Goal: Information Seeking & Learning: Learn about a topic

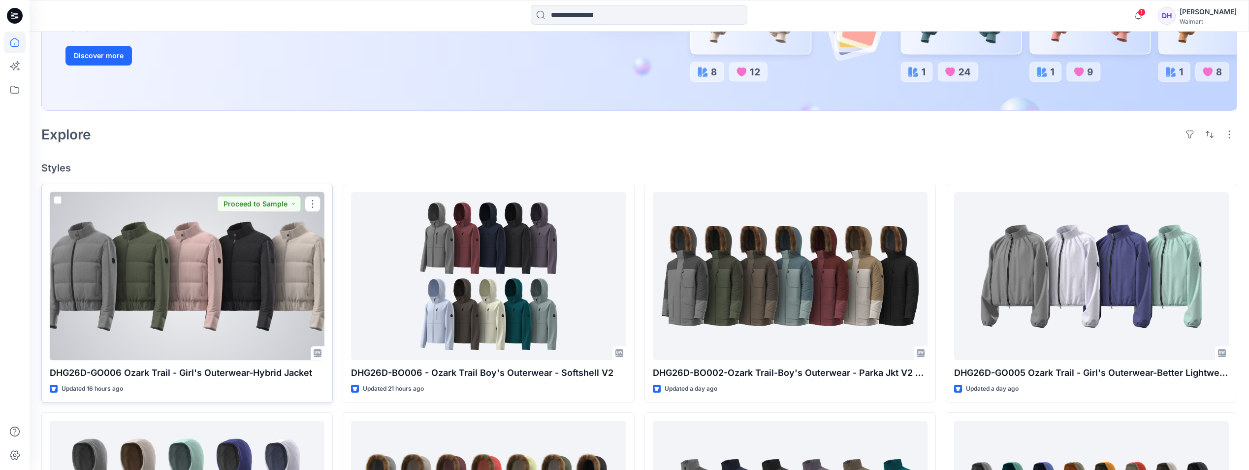
scroll to position [246, 0]
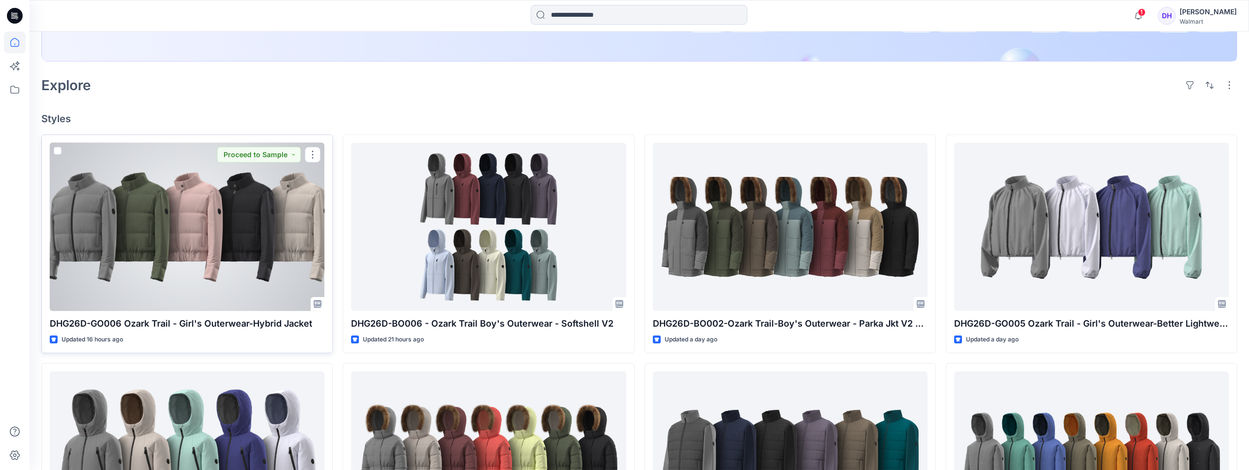
click at [155, 239] on div at bounding box center [187, 227] width 275 height 168
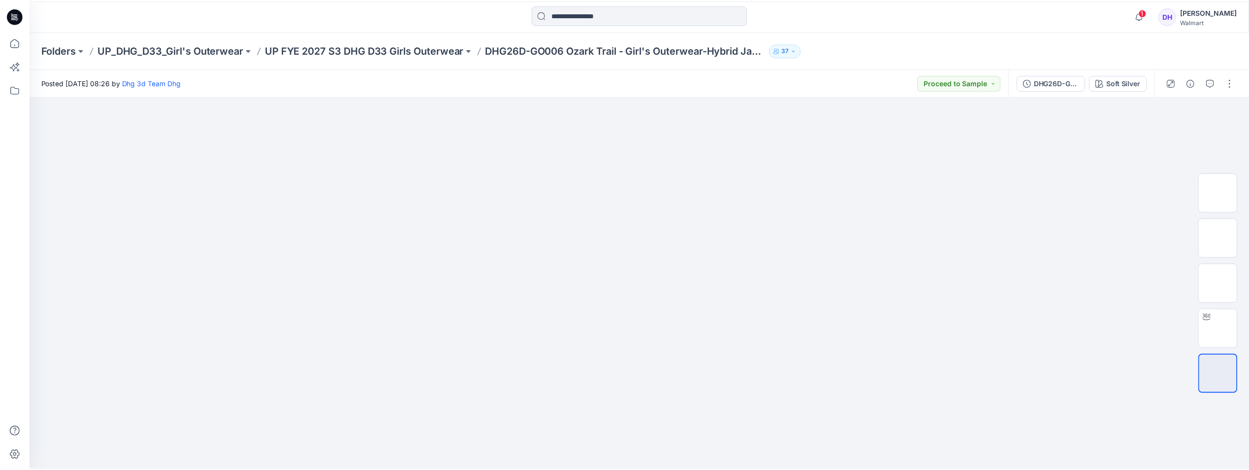
scroll to position [246, 0]
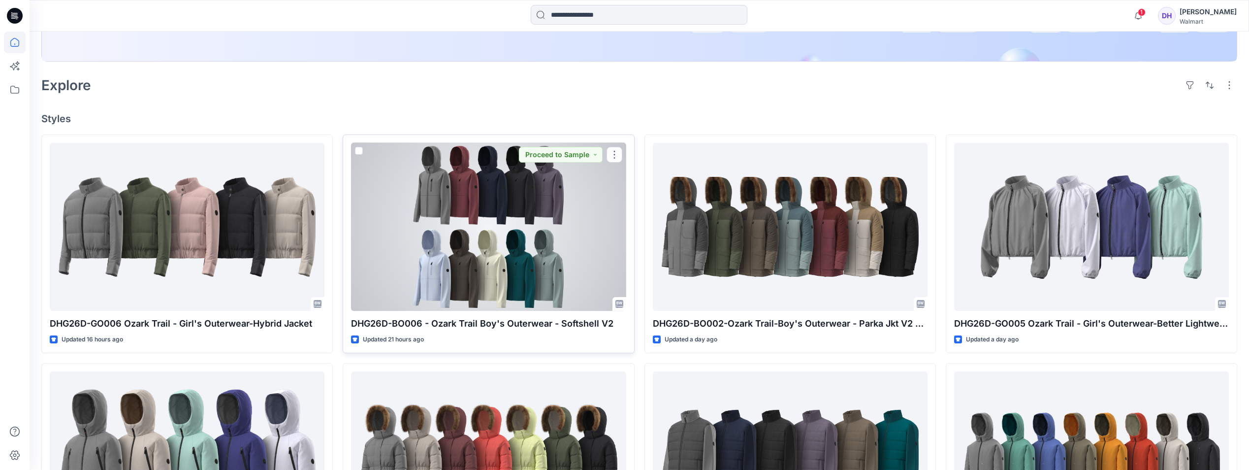
click at [537, 298] on div at bounding box center [488, 227] width 275 height 168
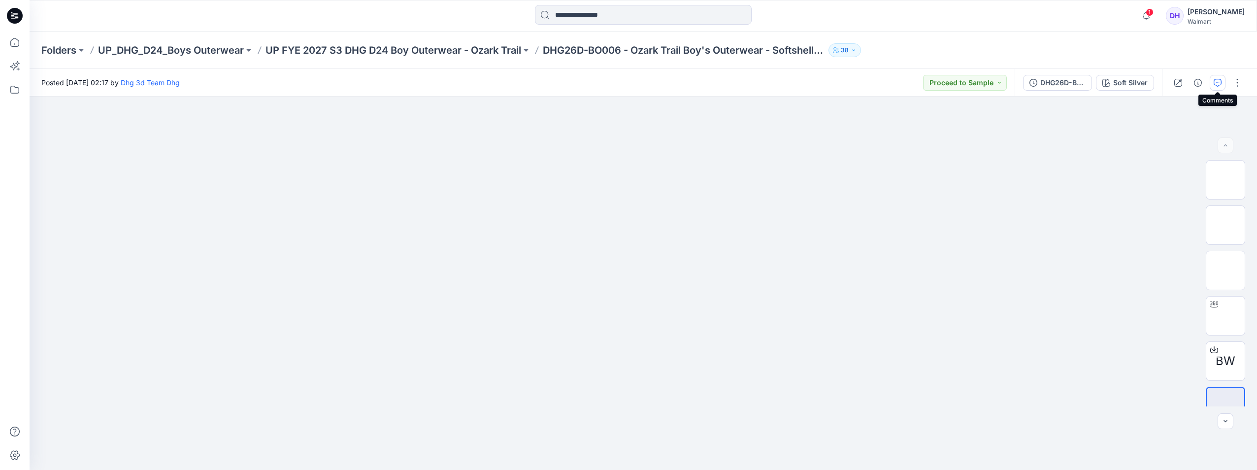
click at [934, 87] on button "button" at bounding box center [1217, 83] width 16 height 16
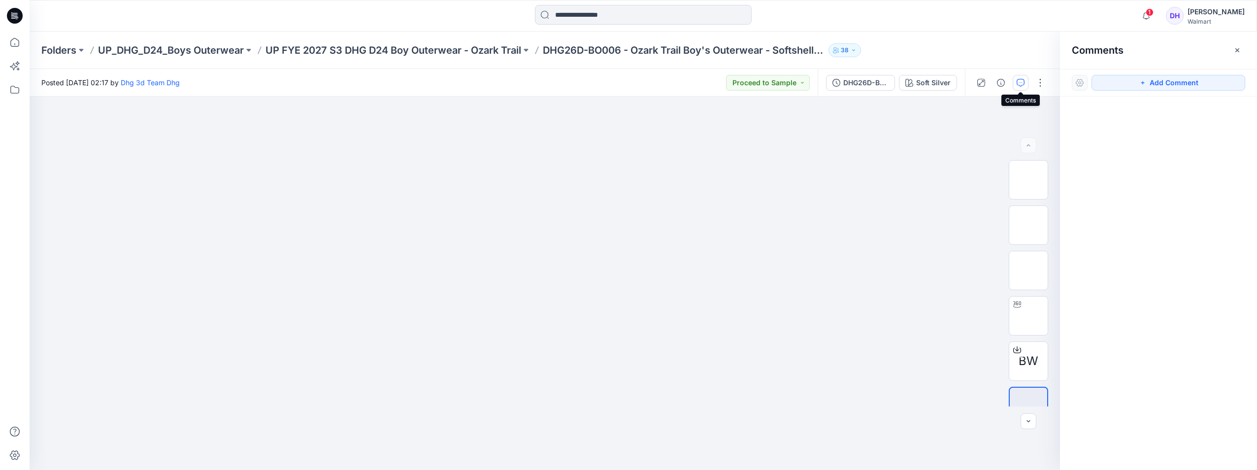
click at [934, 134] on div at bounding box center [1158, 265] width 197 height 337
click at [934, 116] on div at bounding box center [545, 283] width 1030 height 373
click at [934, 45] on button "button" at bounding box center [1237, 50] width 16 height 16
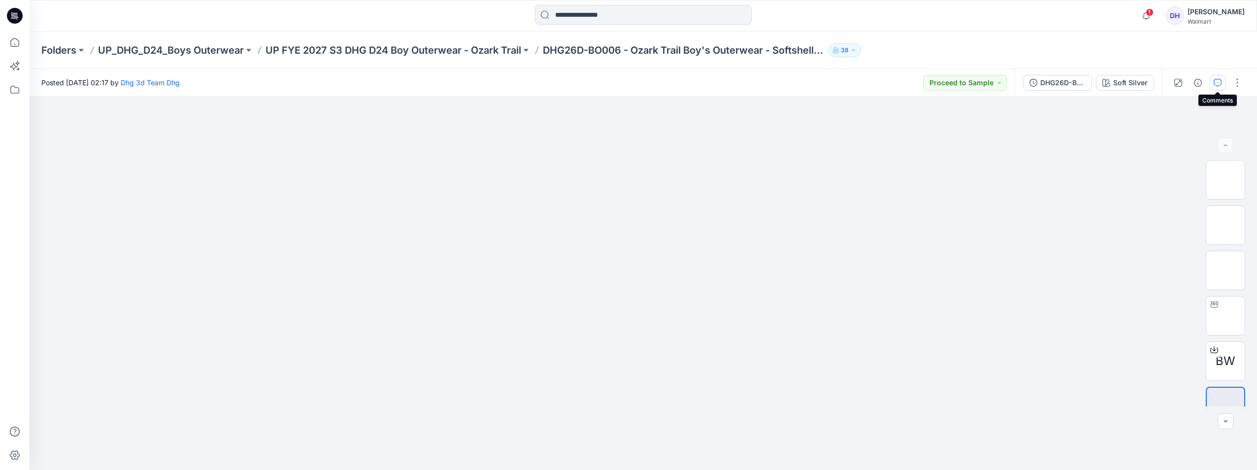
click at [934, 83] on icon "button" at bounding box center [1217, 83] width 8 height 8
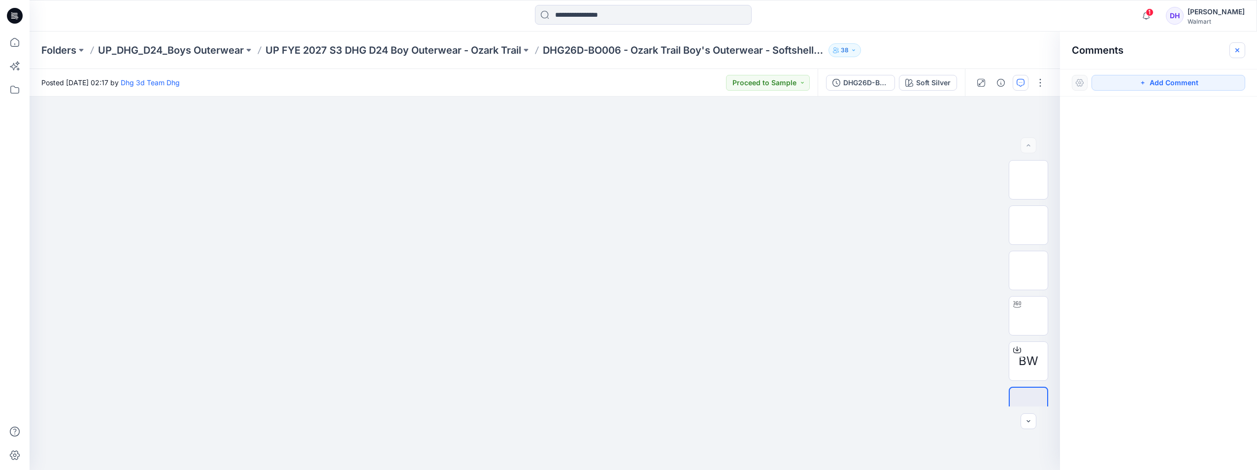
click at [934, 44] on button "button" at bounding box center [1237, 50] width 16 height 16
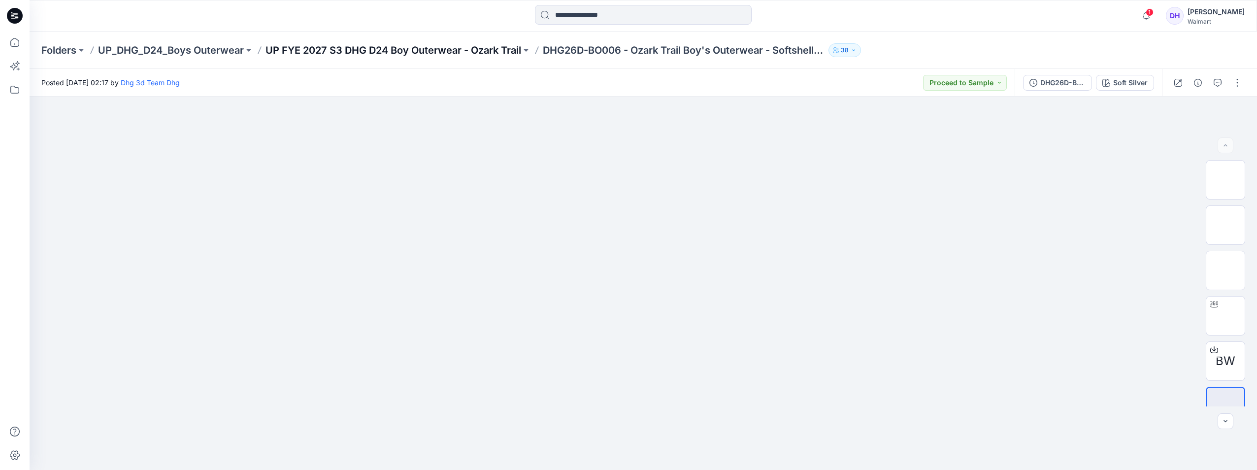
click at [497, 53] on p "UP FYE 2027 S3 DHG D24 Boy Outerwear - Ozark Trail" at bounding box center [393, 50] width 256 height 14
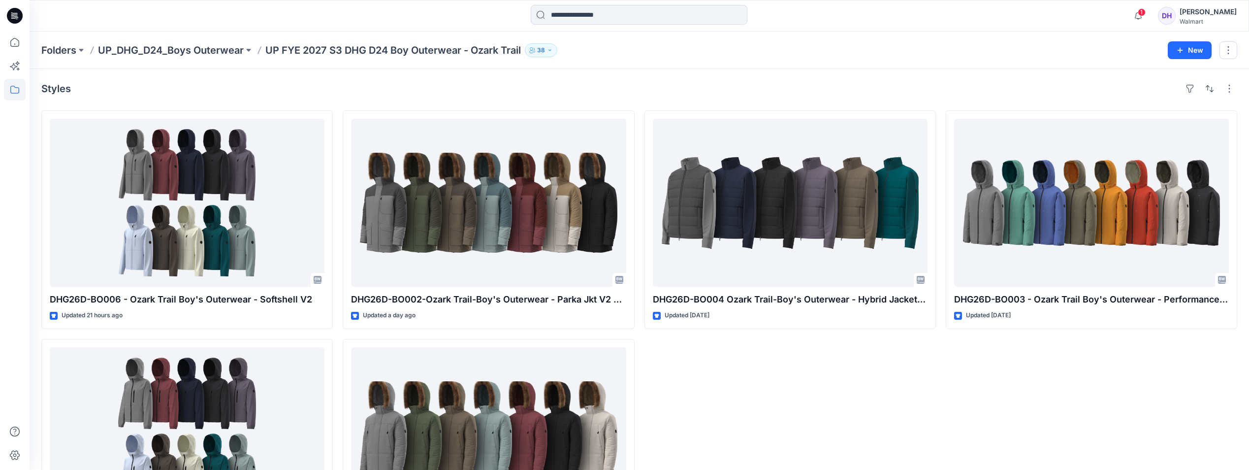
scroll to position [98, 0]
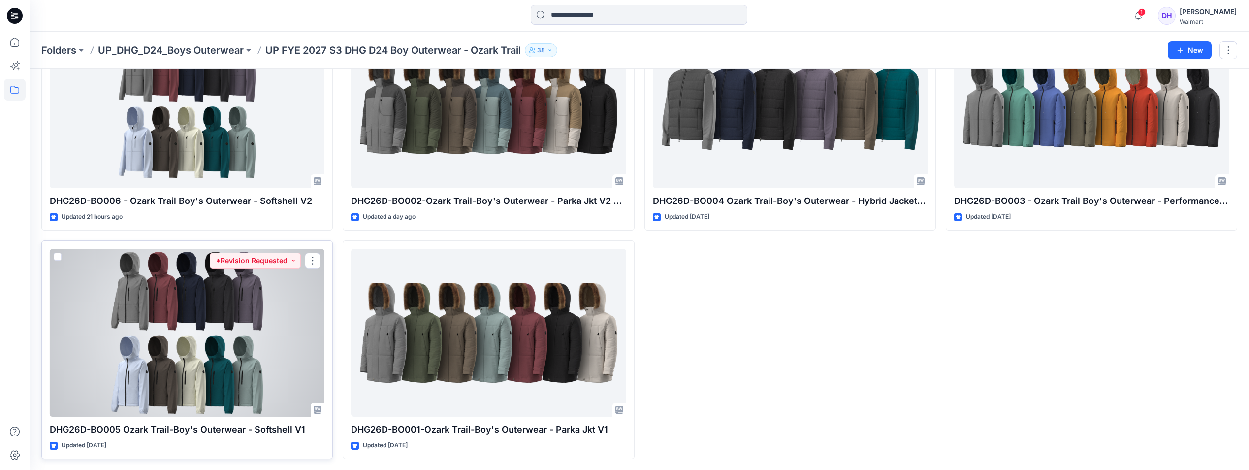
click at [201, 329] on div at bounding box center [187, 333] width 275 height 168
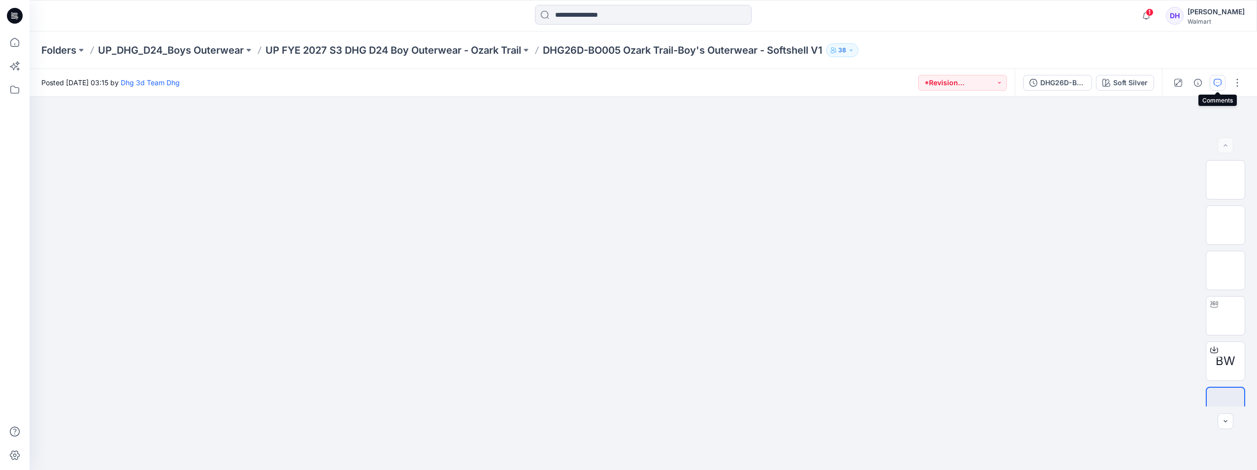
click at [934, 82] on icon "button" at bounding box center [1217, 83] width 8 height 8
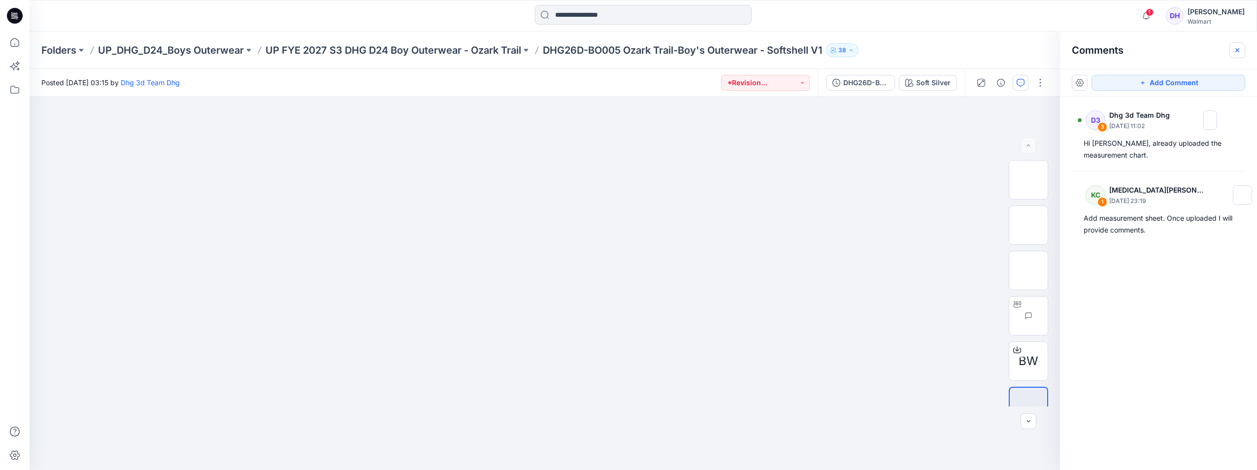
click at [934, 49] on button "button" at bounding box center [1237, 50] width 16 height 16
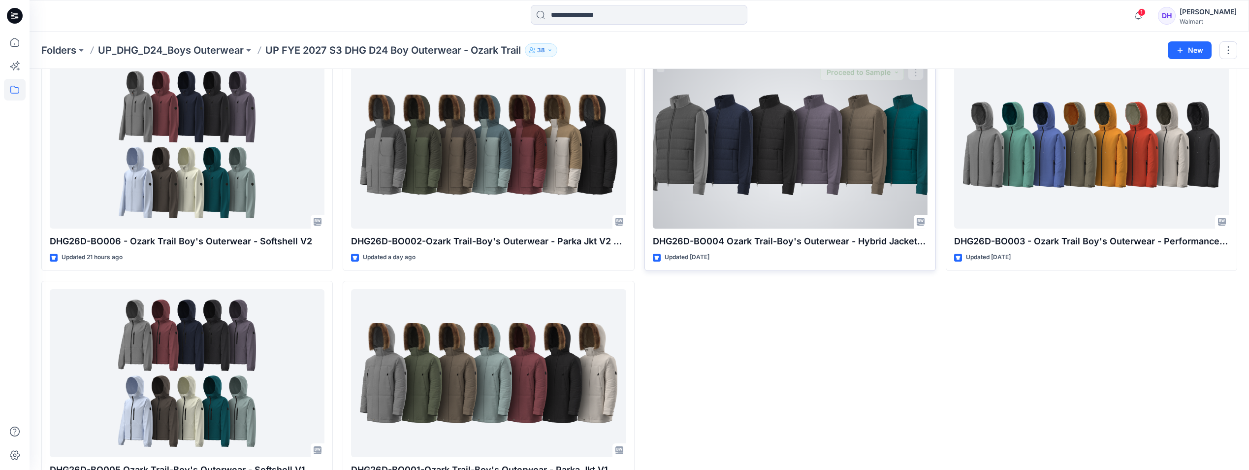
scroll to position [1, 0]
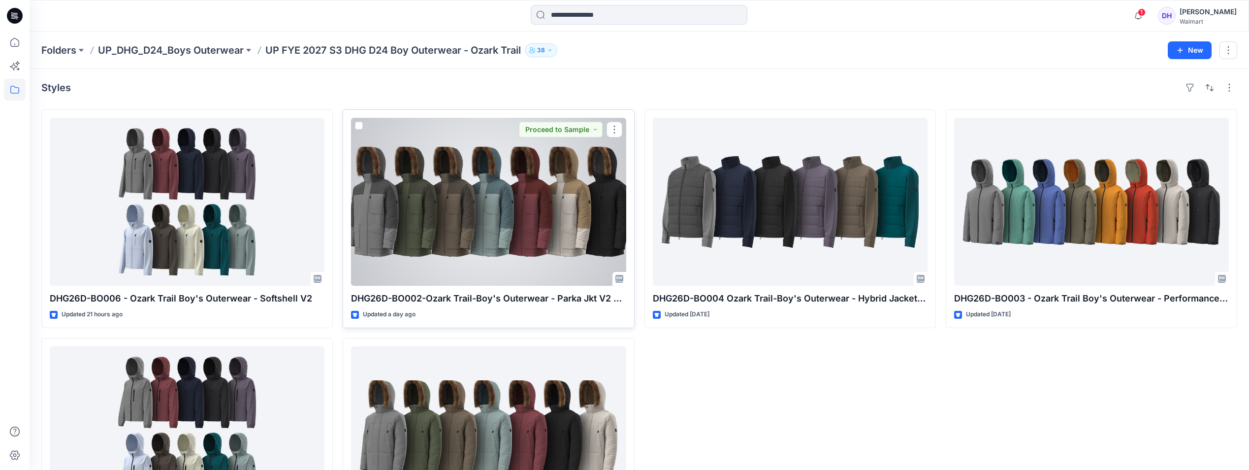
click at [572, 226] on div at bounding box center [488, 202] width 275 height 168
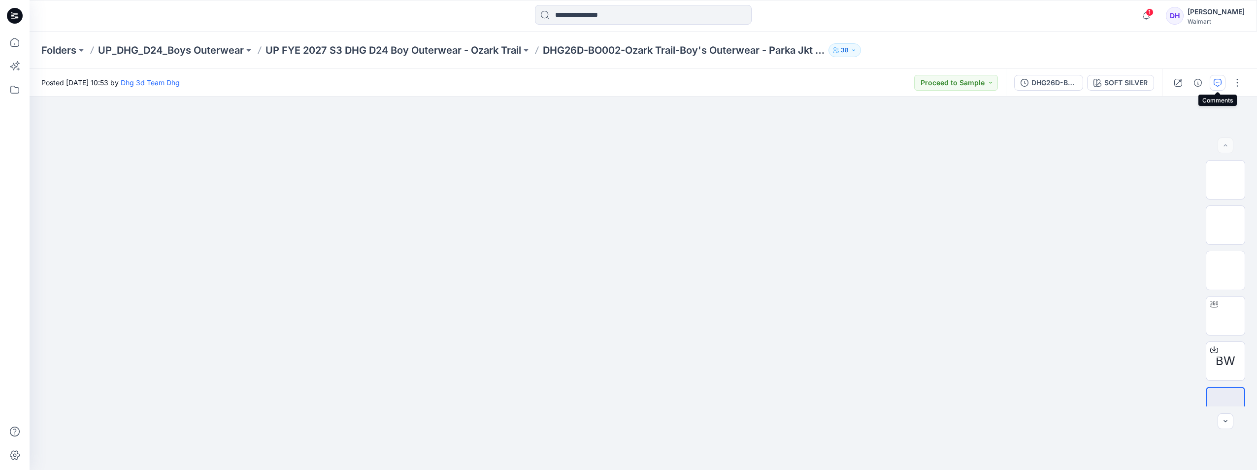
click at [934, 85] on icon "button" at bounding box center [1217, 83] width 8 height 8
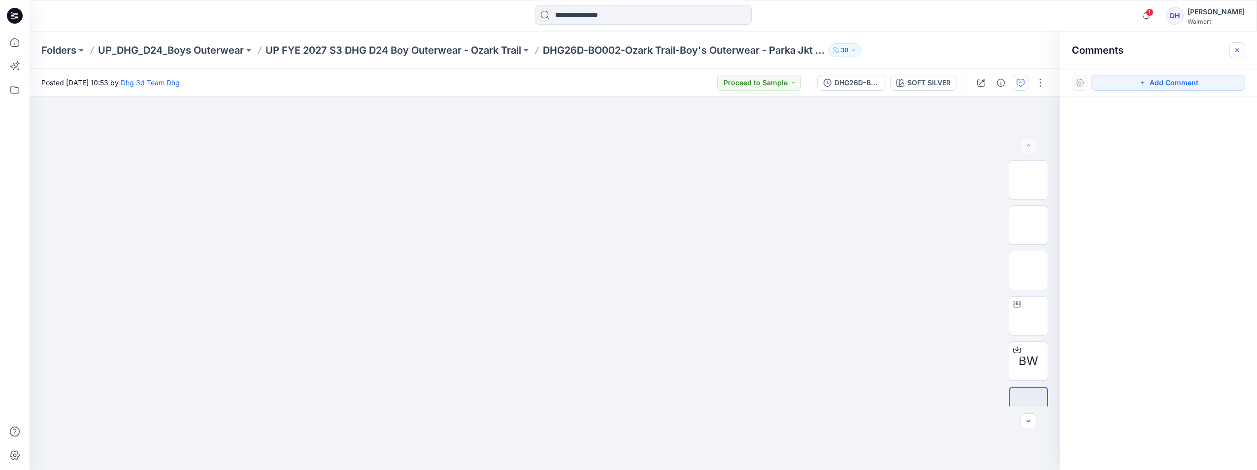
click at [934, 50] on icon "button" at bounding box center [1237, 50] width 4 height 4
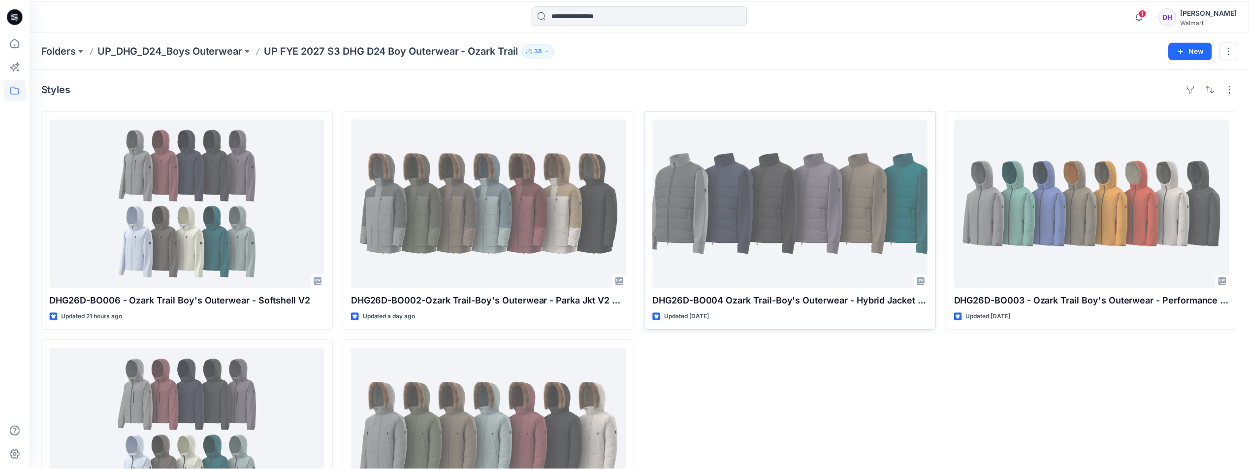
scroll to position [1, 0]
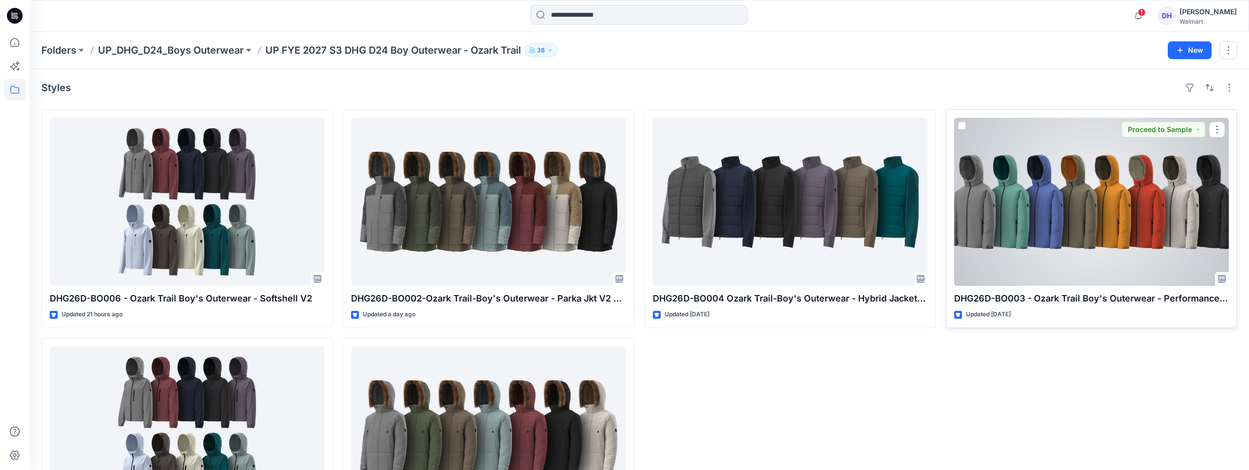
click at [934, 229] on div at bounding box center [1091, 202] width 275 height 168
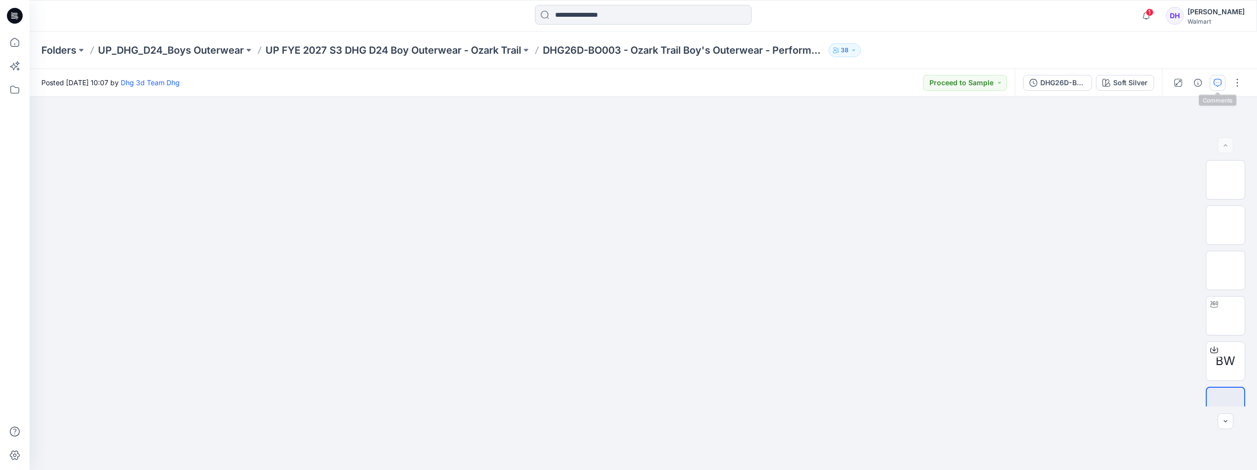
click at [934, 85] on icon "button" at bounding box center [1217, 83] width 8 height 8
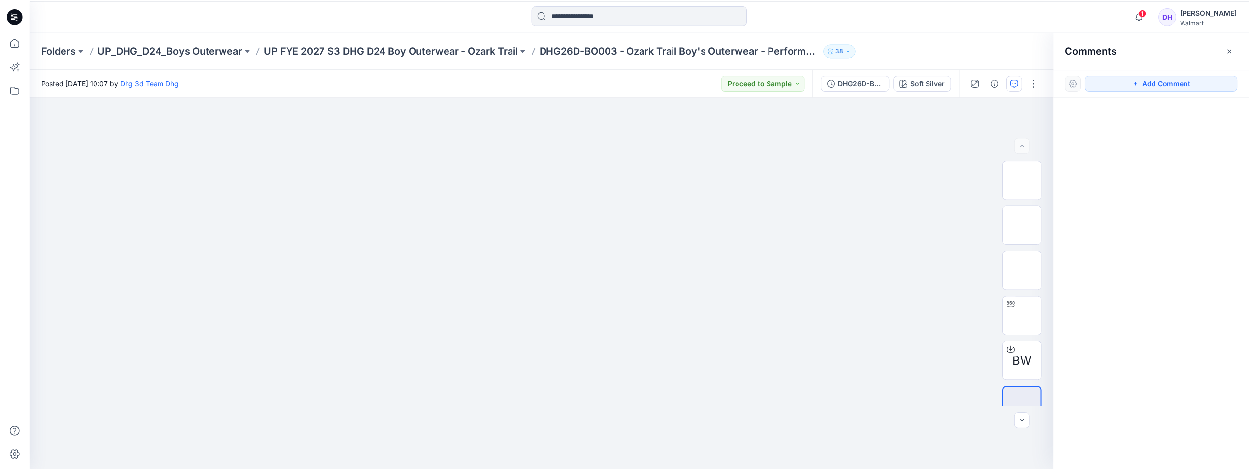
scroll to position [1, 0]
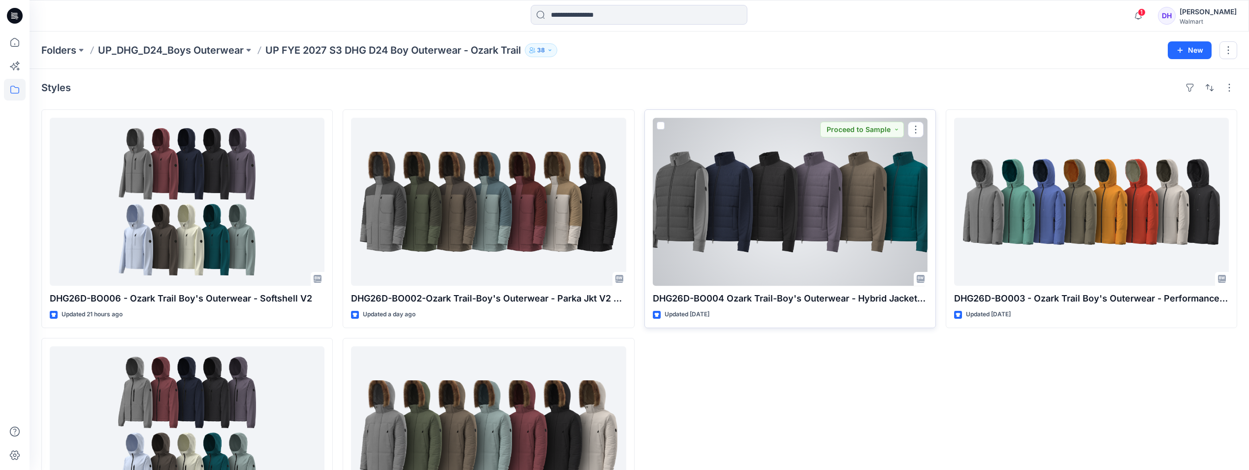
click at [829, 226] on div at bounding box center [790, 202] width 275 height 168
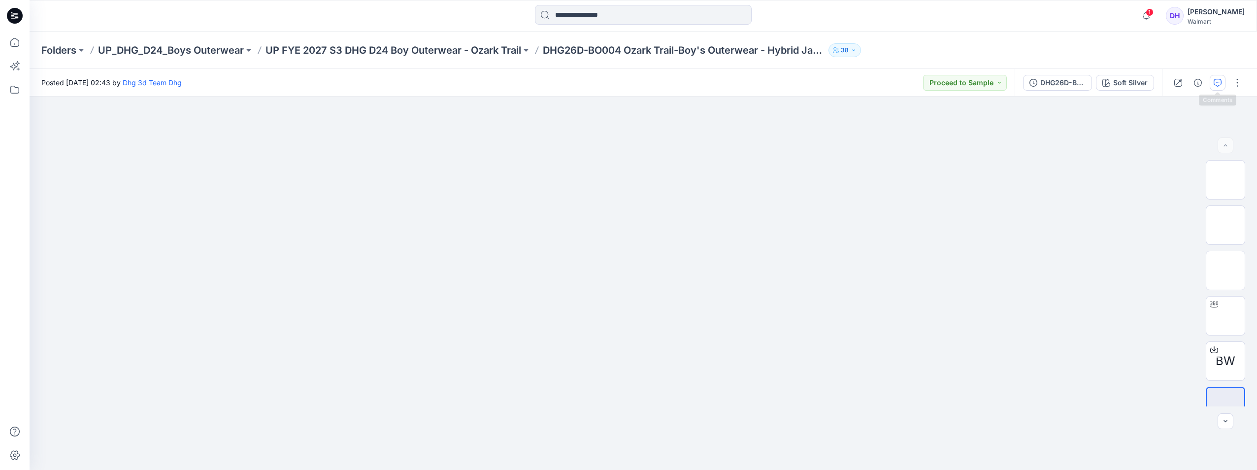
click at [934, 82] on icon "button" at bounding box center [1217, 83] width 8 height 8
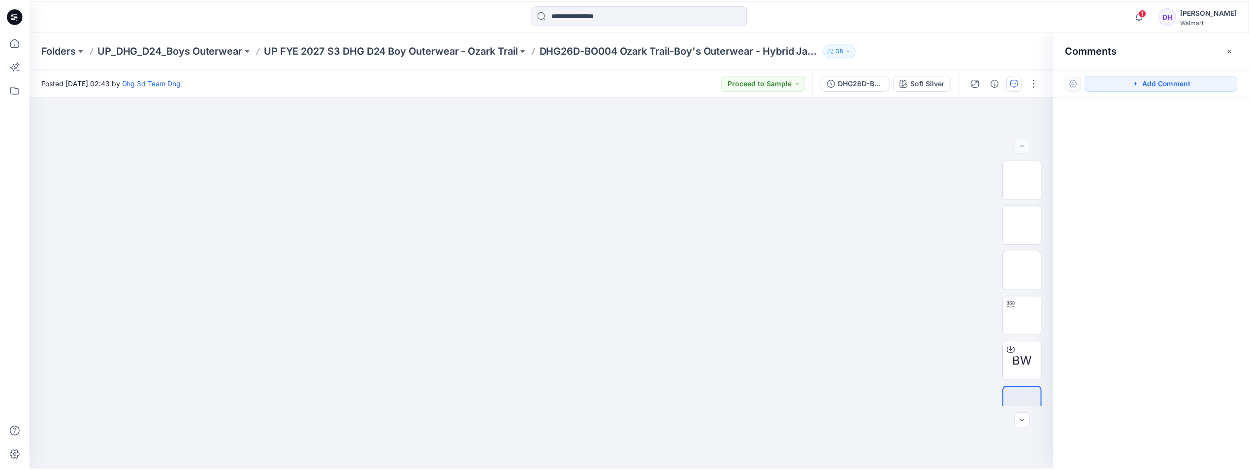
scroll to position [1, 0]
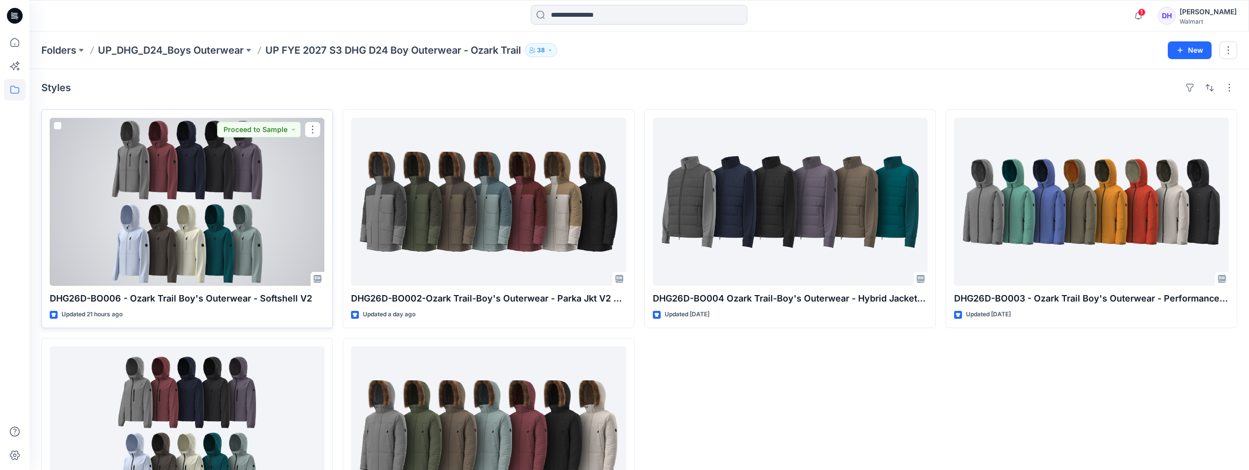
click at [201, 210] on div at bounding box center [187, 202] width 275 height 168
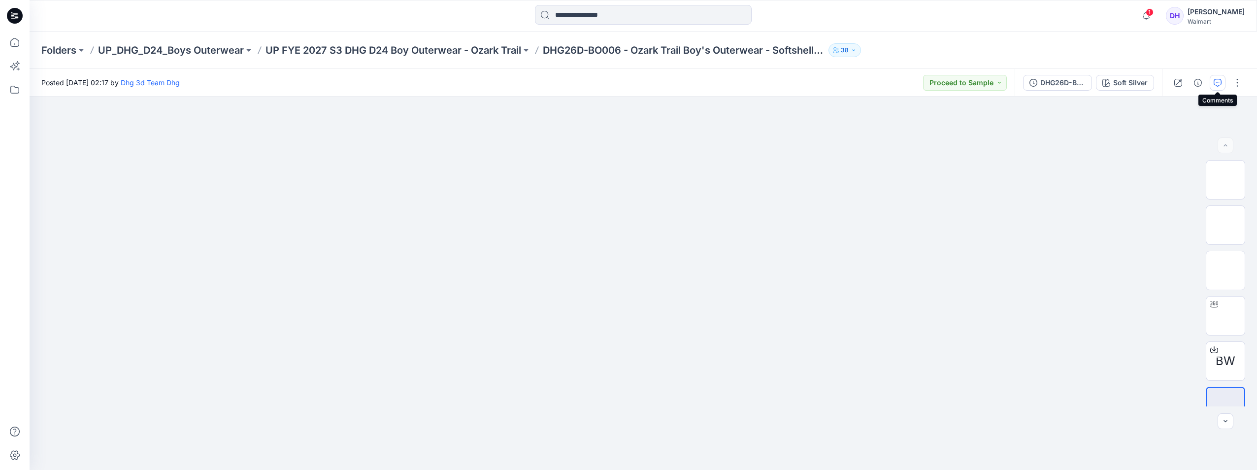
click at [934, 79] on button "button" at bounding box center [1217, 83] width 16 height 16
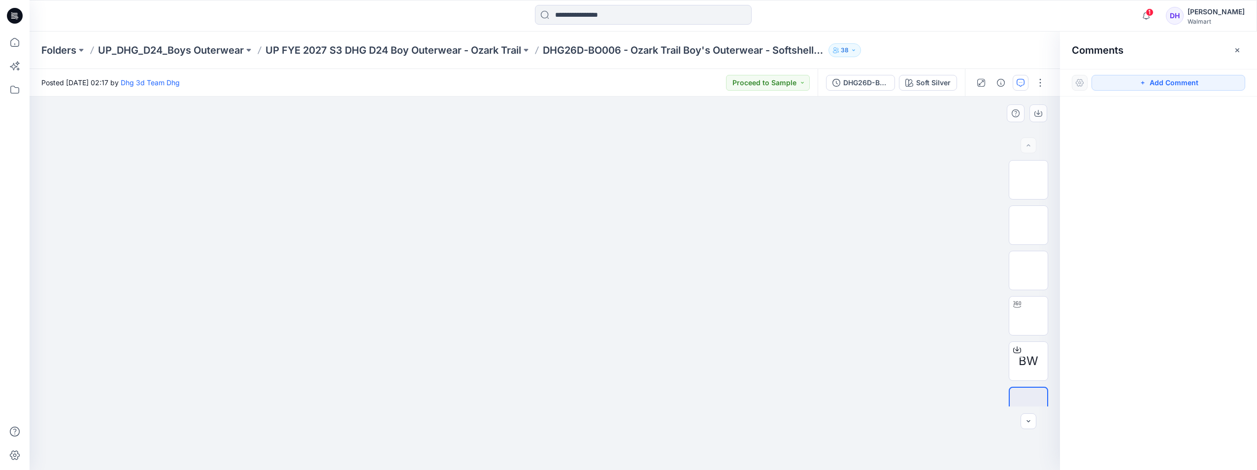
drag, startPoint x: 793, startPoint y: 353, endPoint x: 793, endPoint y: 365, distance: 12.3
click at [793, 365] on div at bounding box center [545, 283] width 1030 height 373
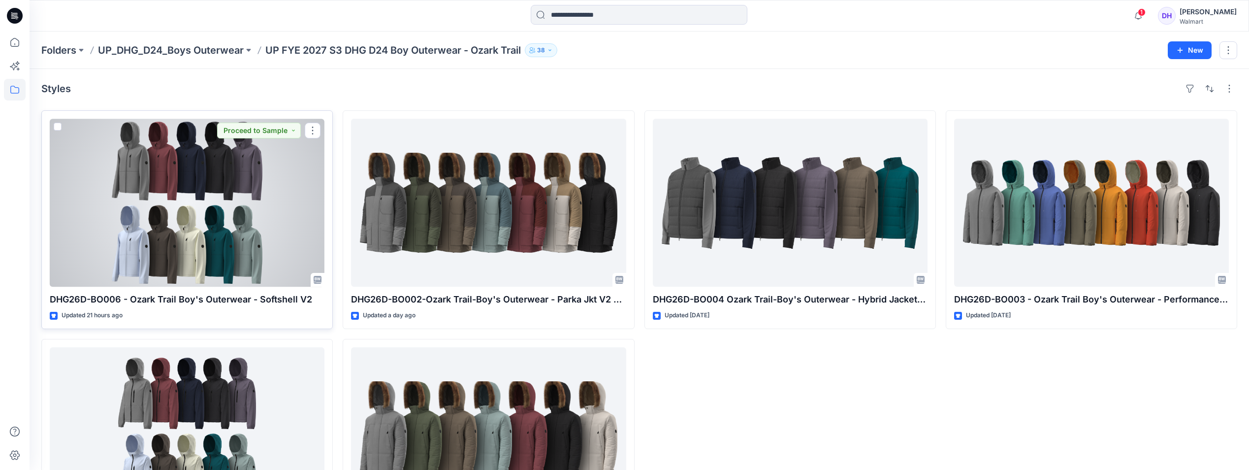
click at [172, 191] on div at bounding box center [187, 203] width 275 height 168
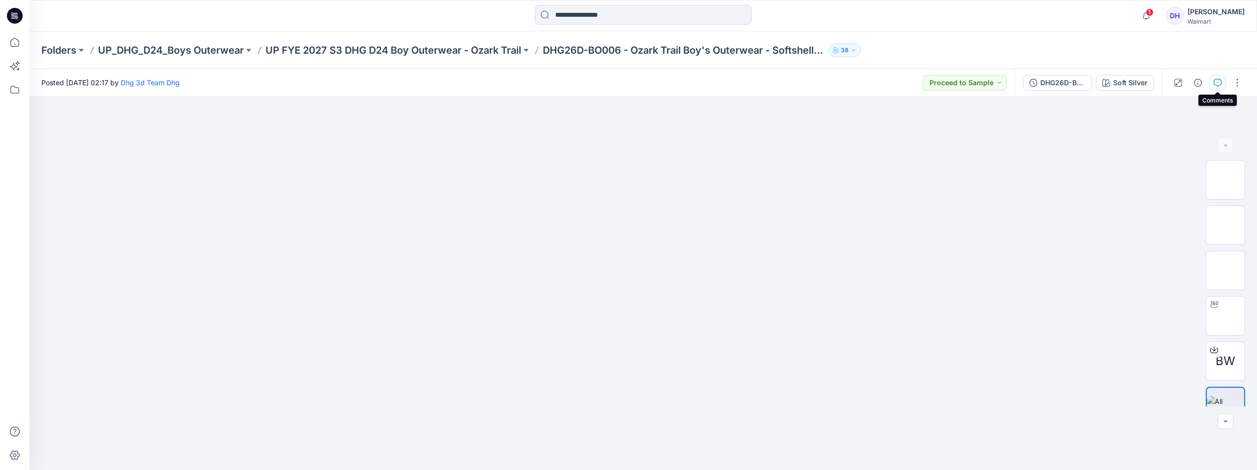
click at [934, 81] on icon "button" at bounding box center [1217, 83] width 8 height 8
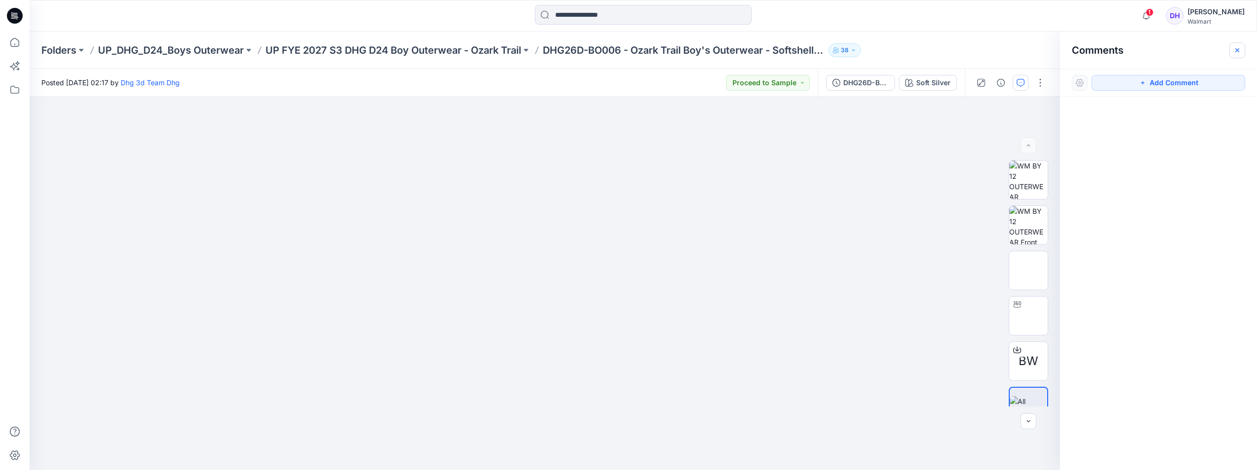
click at [934, 50] on icon "button" at bounding box center [1237, 50] width 4 height 4
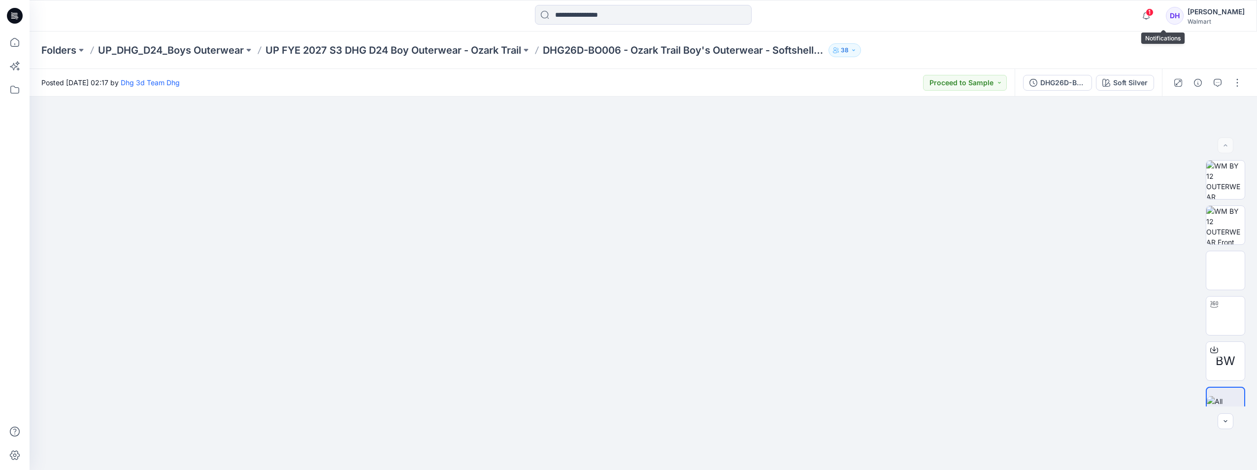
click at [934, 12] on span "1" at bounding box center [1149, 12] width 8 height 8
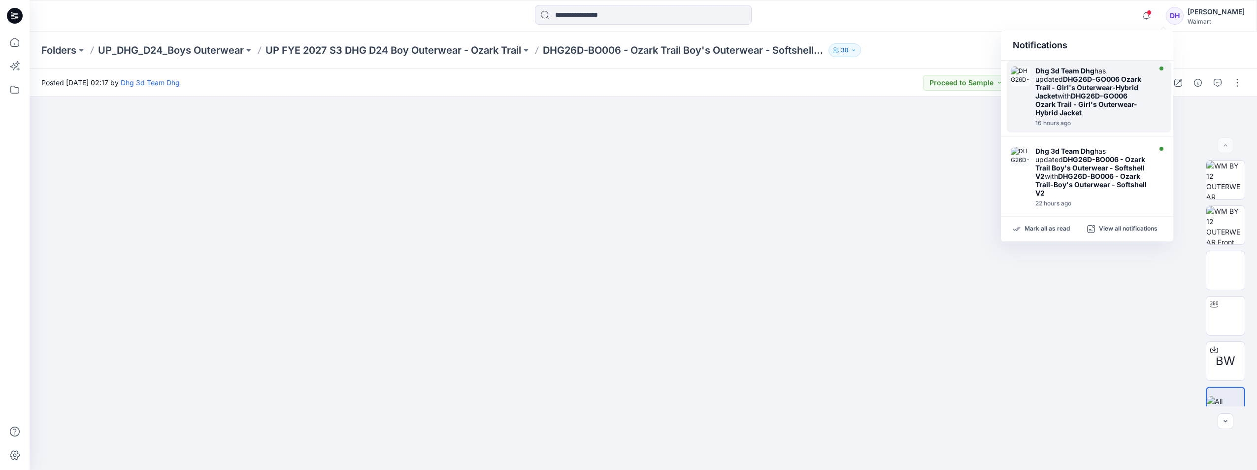
click at [934, 73] on div "Dhg 3d Team Dhg has updated DHG26D-GO006 Ozark Trail - Girl's Outerwear-Hybrid …" at bounding box center [1091, 91] width 113 height 50
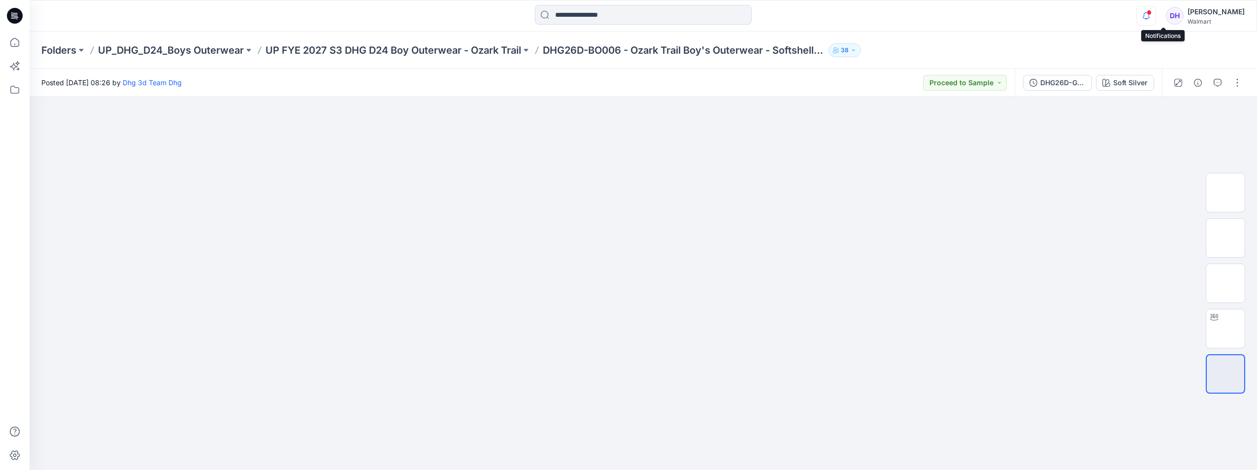
click at [934, 17] on icon "button" at bounding box center [1145, 16] width 19 height 20
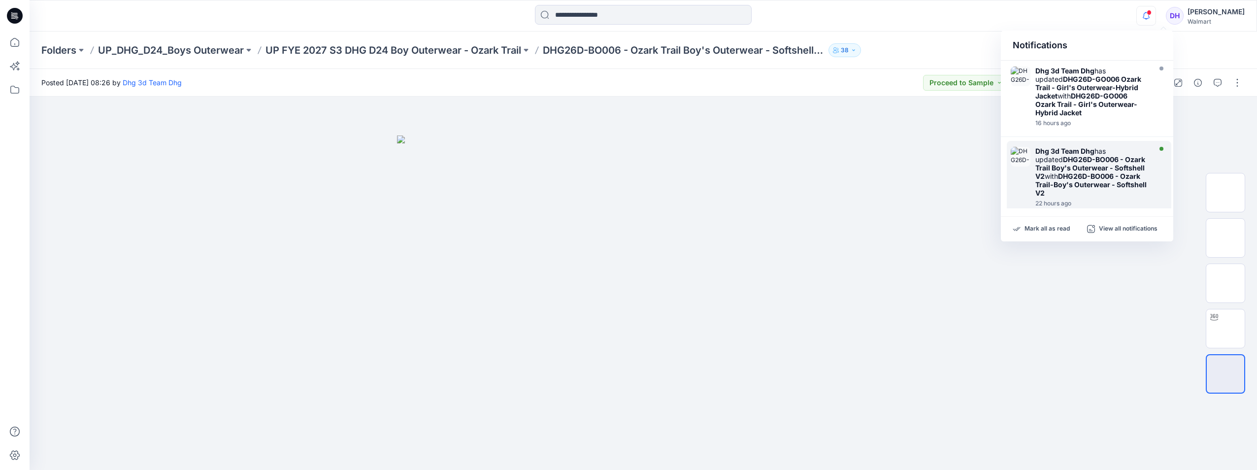
click at [934, 155] on strong "DHG26D-BO006 - Ozark Trail Boy's Outerwear - Softshell V2" at bounding box center [1090, 167] width 110 height 25
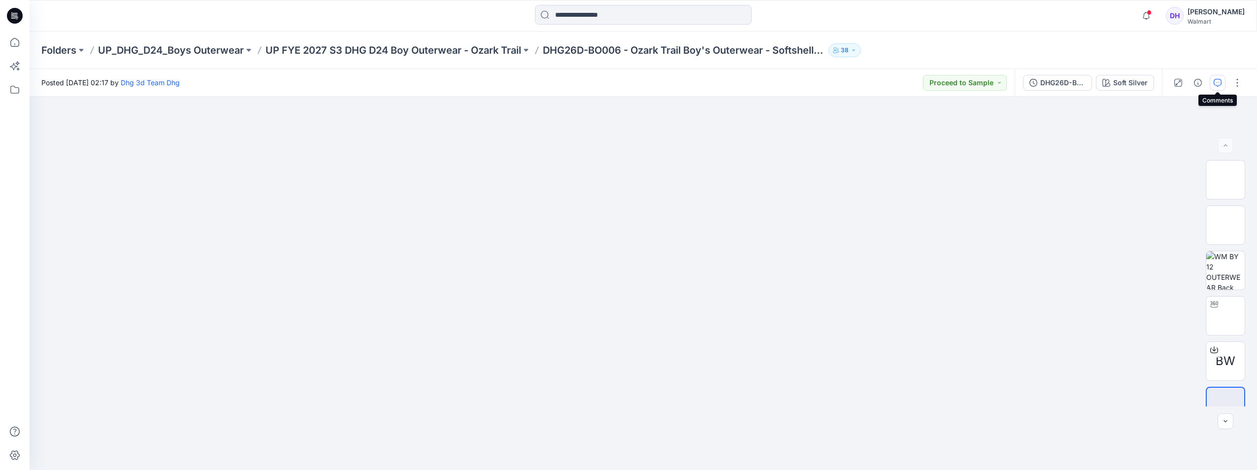
click at [934, 76] on button "button" at bounding box center [1217, 83] width 16 height 16
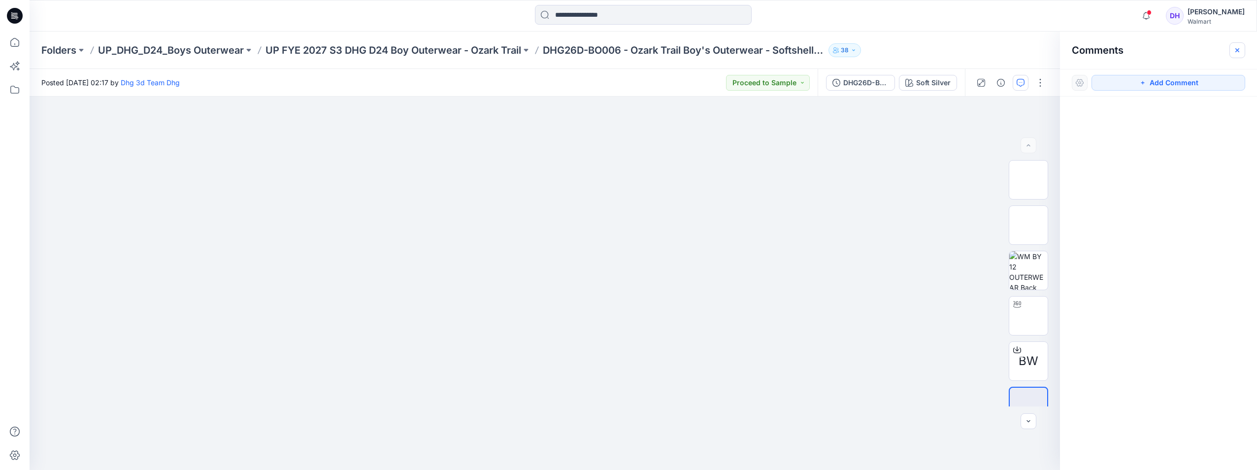
click at [934, 51] on button "button" at bounding box center [1237, 50] width 16 height 16
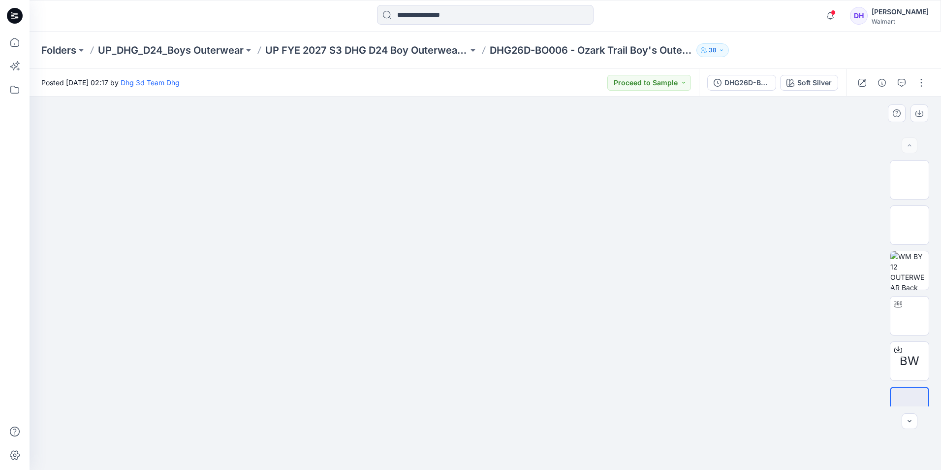
click at [411, 135] on img at bounding box center [485, 135] width 492 height 0
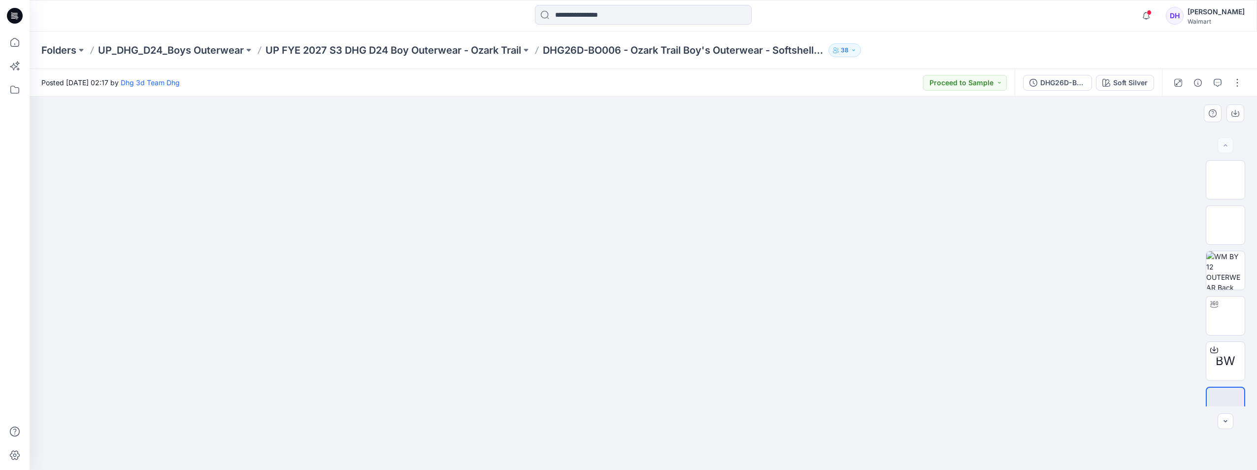
drag, startPoint x: 568, startPoint y: 249, endPoint x: 1154, endPoint y: 183, distance: 589.6
click at [619, 135] on img at bounding box center [643, 135] width 492 height 0
click at [934, 180] on img at bounding box center [1225, 180] width 0 height 0
click at [934, 81] on div "Soft Silver" at bounding box center [1130, 82] width 34 height 11
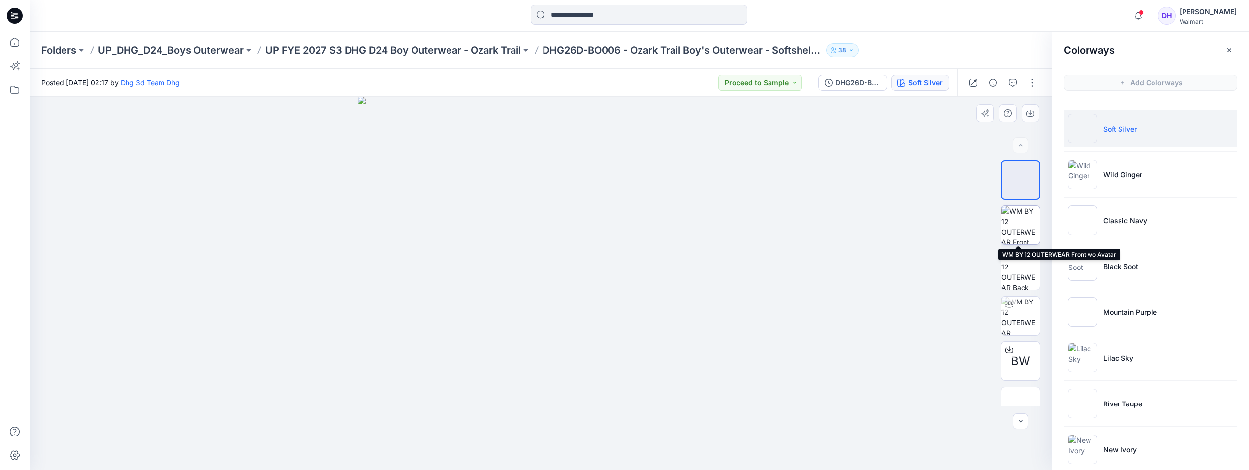
click at [934, 226] on img at bounding box center [1020, 225] width 38 height 38
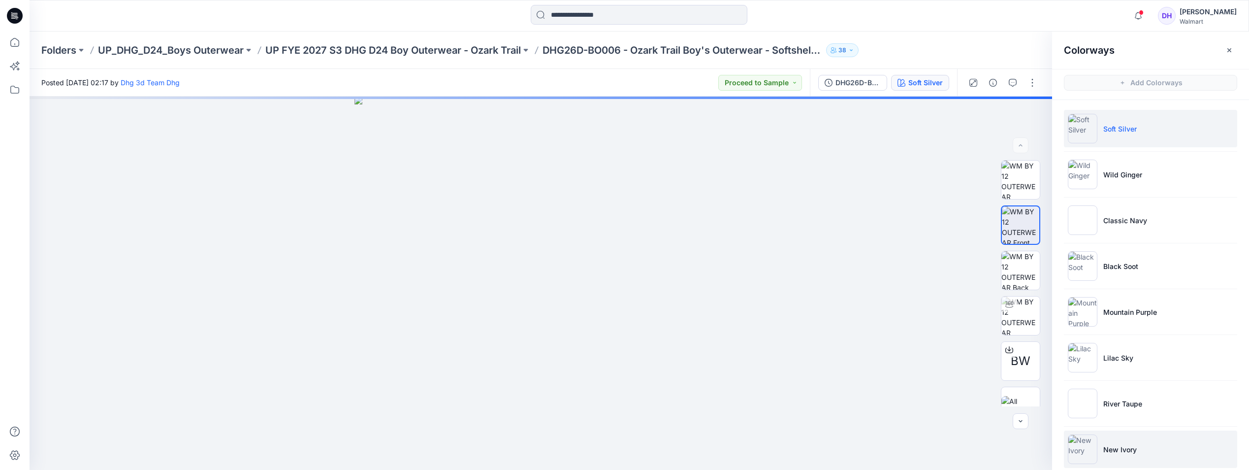
click at [934, 447] on p "New Ivory" at bounding box center [1119, 449] width 33 height 10
